Goal: Navigation & Orientation: Find specific page/section

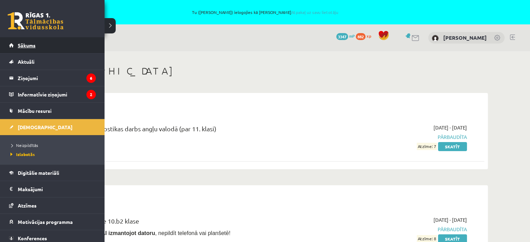
click at [22, 38] on link "Sākums" at bounding box center [52, 45] width 87 height 16
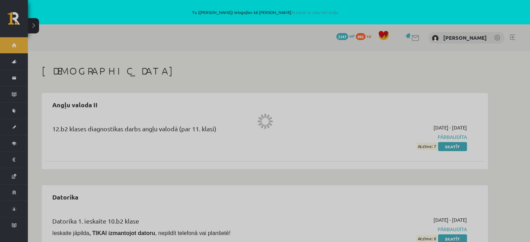
click at [16, 46] on div at bounding box center [265, 121] width 530 height 242
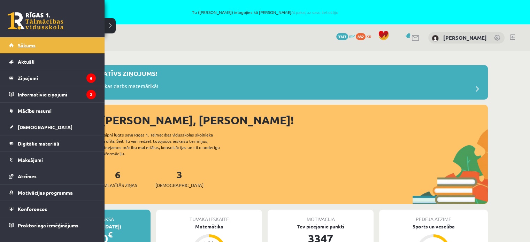
click at [21, 50] on link "Sākums" at bounding box center [52, 45] width 87 height 16
